Goal: Task Accomplishment & Management: Use online tool/utility

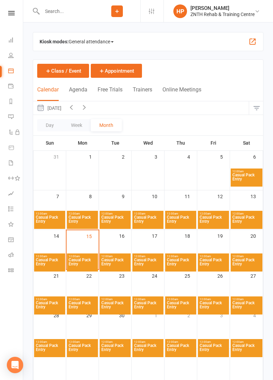
click at [168, 35] on div "Kiosk modes: General attendance General attendance Class Roll call" at bounding box center [148, 41] width 230 height 19
click at [248, 41] on button "button" at bounding box center [252, 41] width 8 height 8
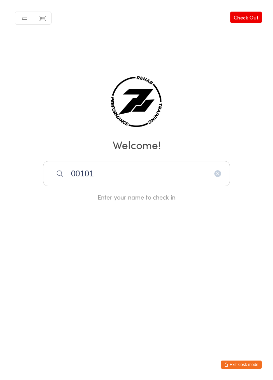
type input "00101"
click at [102, 200] on div "[PERSON_NAME]" at bounding box center [136, 195] width 175 height 9
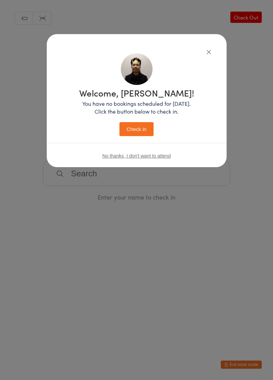
click at [140, 136] on button "Check in" at bounding box center [136, 129] width 34 height 14
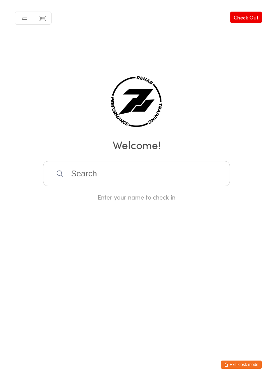
click at [154, 186] on input "search" at bounding box center [136, 173] width 187 height 25
type input "0010100101"
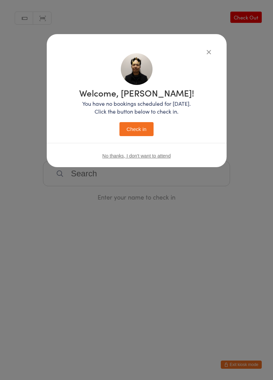
click at [142, 136] on button "Check in" at bounding box center [136, 129] width 34 height 14
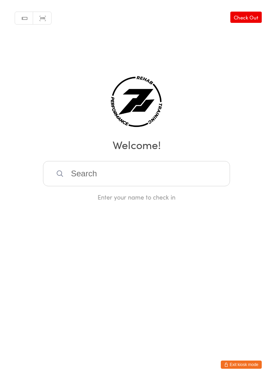
click at [91, 186] on input "search" at bounding box center [136, 173] width 187 height 25
click at [126, 186] on input "search" at bounding box center [136, 173] width 187 height 25
type input "00100"
click at [105, 200] on div "[PERSON_NAME]" at bounding box center [136, 195] width 175 height 9
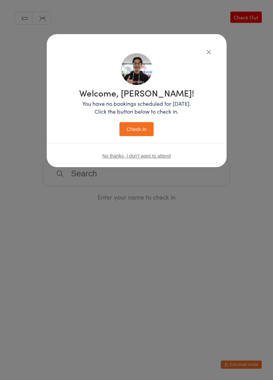
click at [145, 136] on button "Check in" at bounding box center [136, 129] width 34 height 14
